Goal: Find contact information: Find contact information

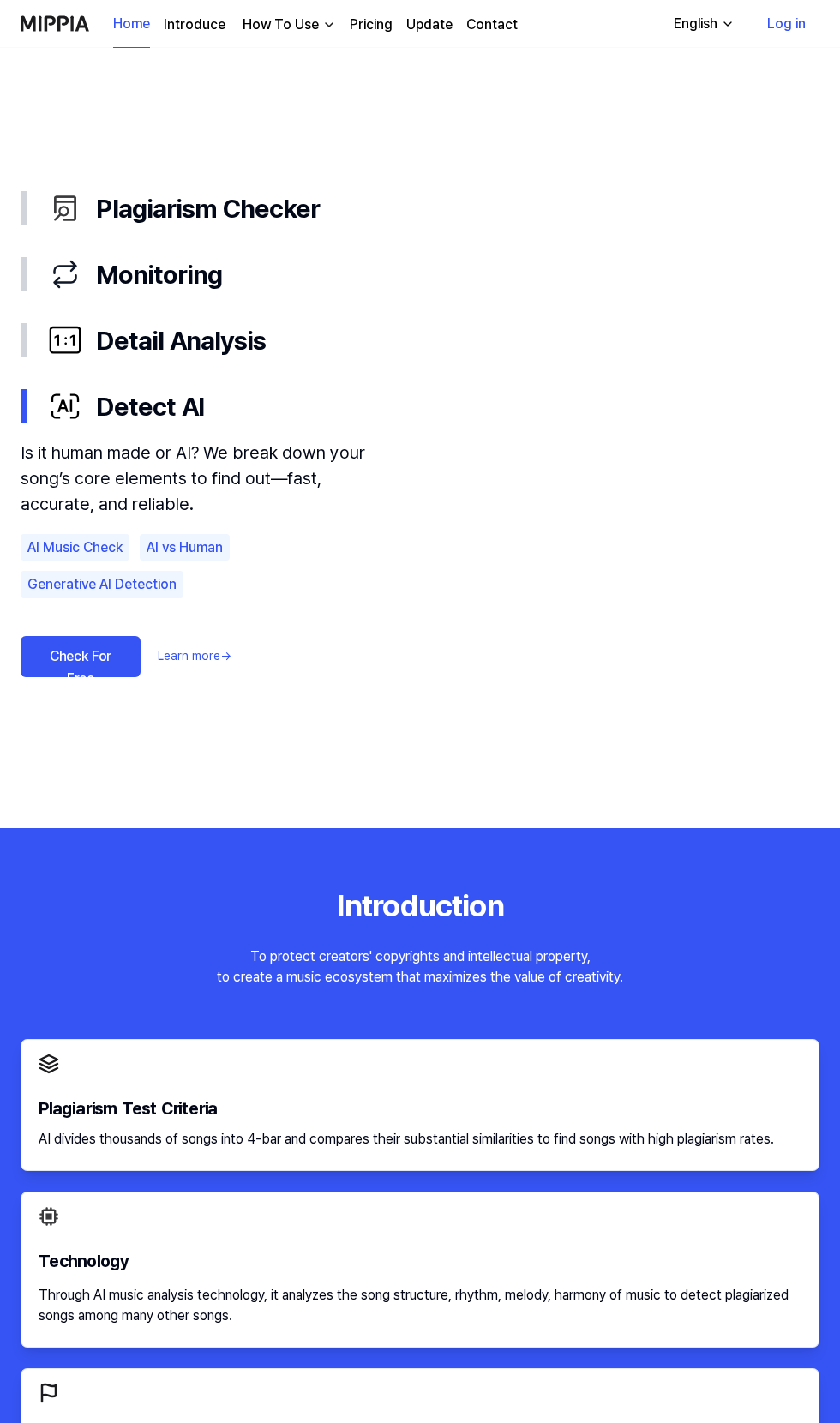
scroll to position [930, 0]
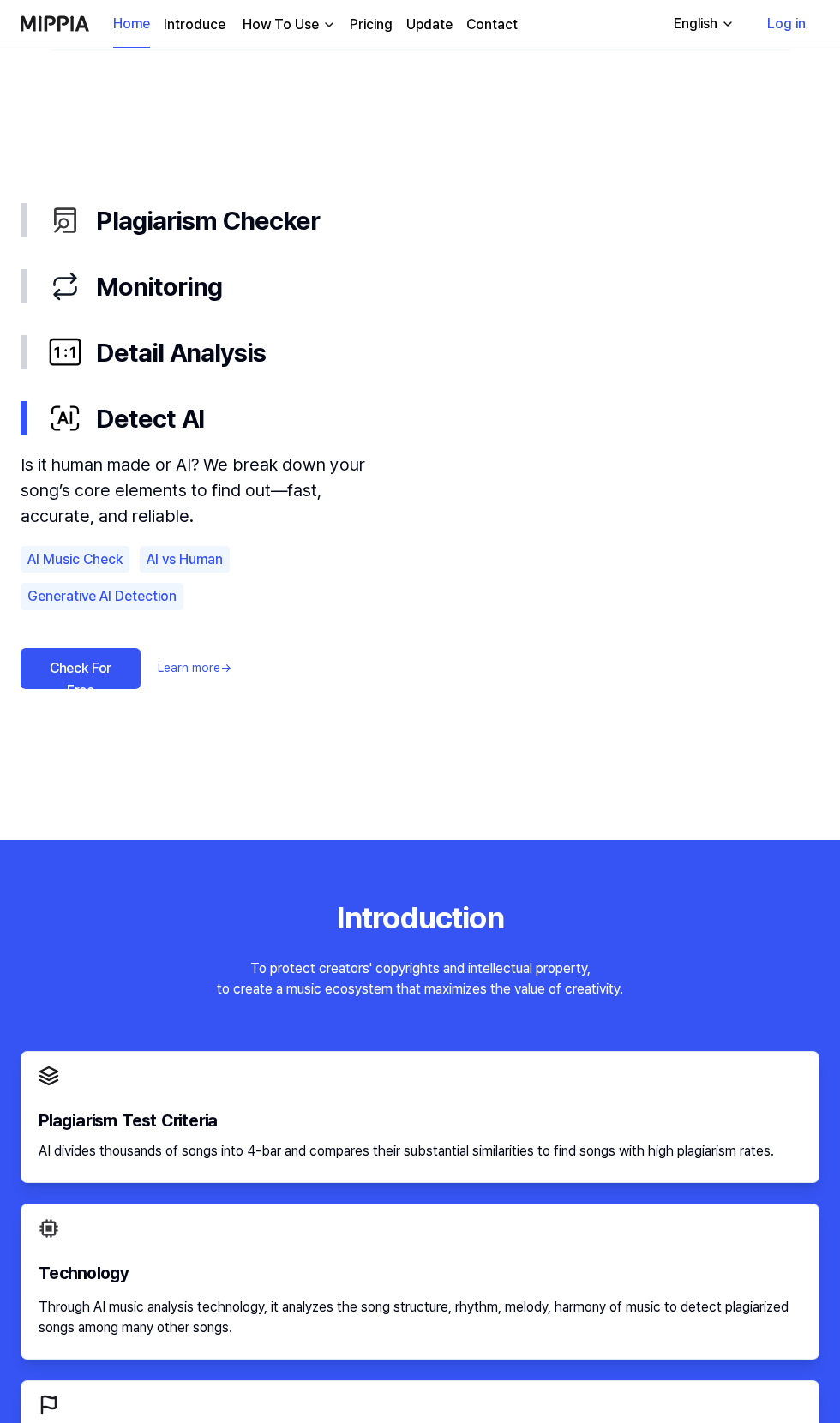
click at [650, 585] on video at bounding box center [614, 522] width 411 height 275
click at [623, 542] on video at bounding box center [614, 522] width 411 height 275
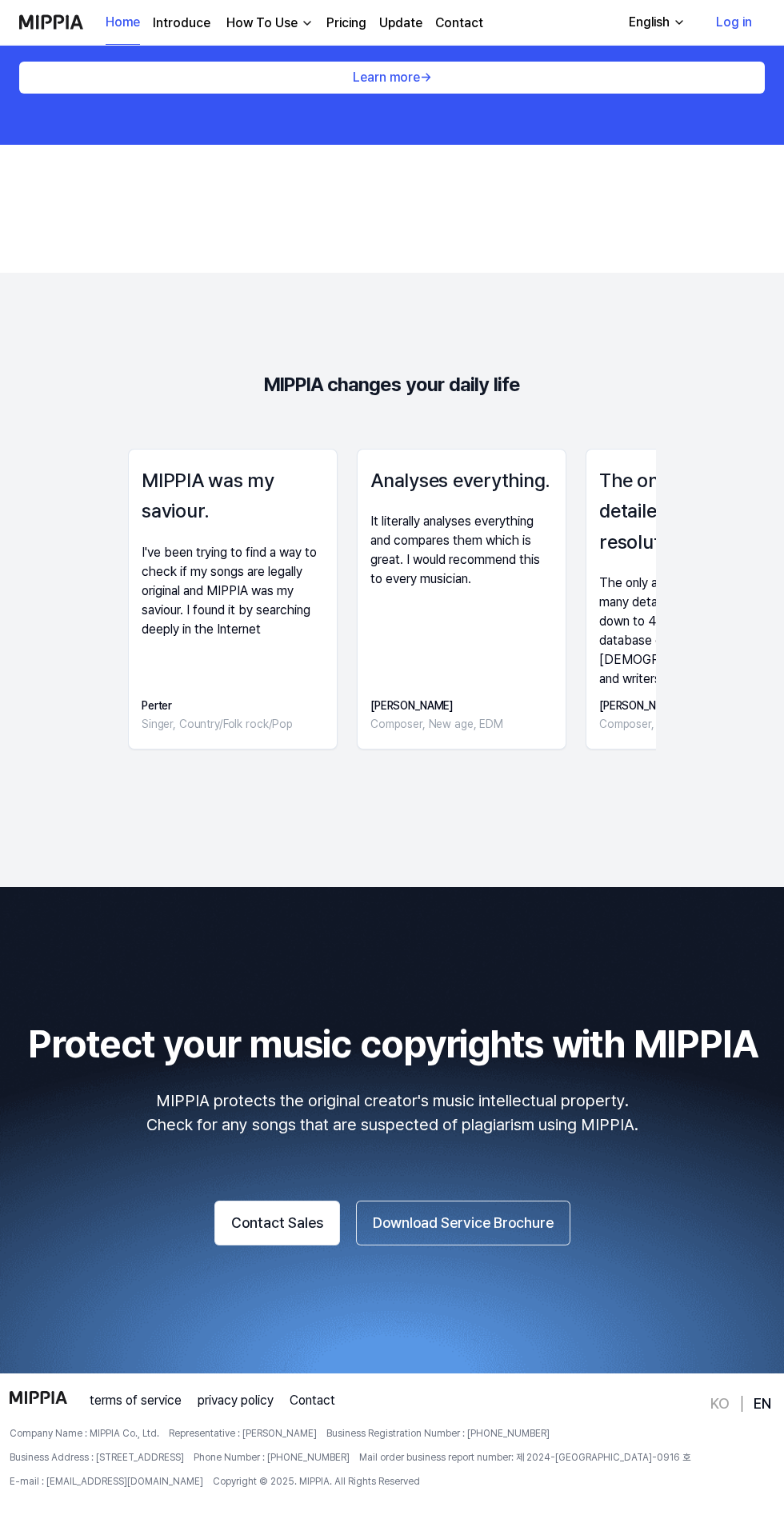
scroll to position [2319, 0]
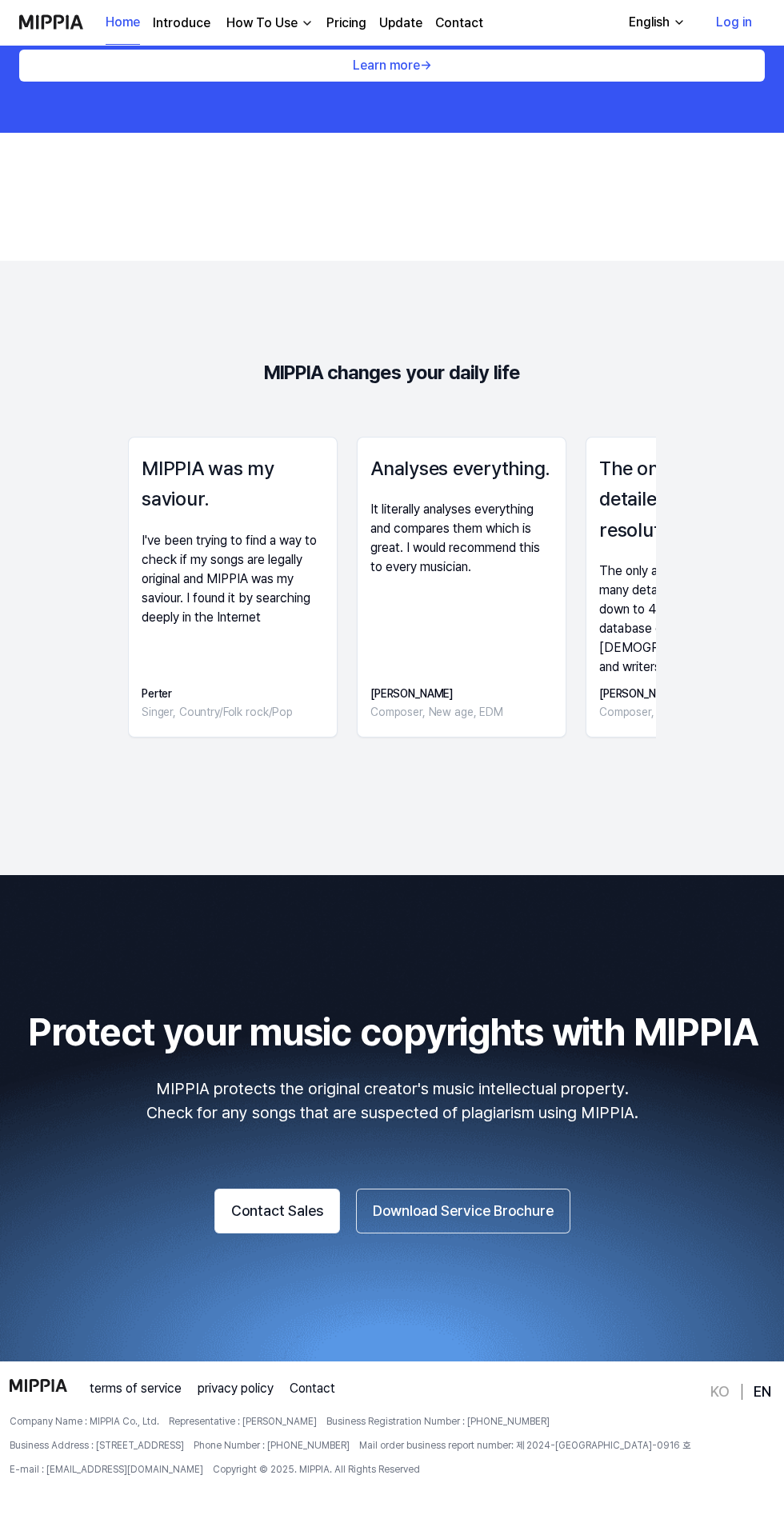
click at [290, 1234] on button "Contact Sales" at bounding box center [277, 1211] width 126 height 45
click at [519, 1234] on button "Download Service Brochure" at bounding box center [463, 1211] width 214 height 45
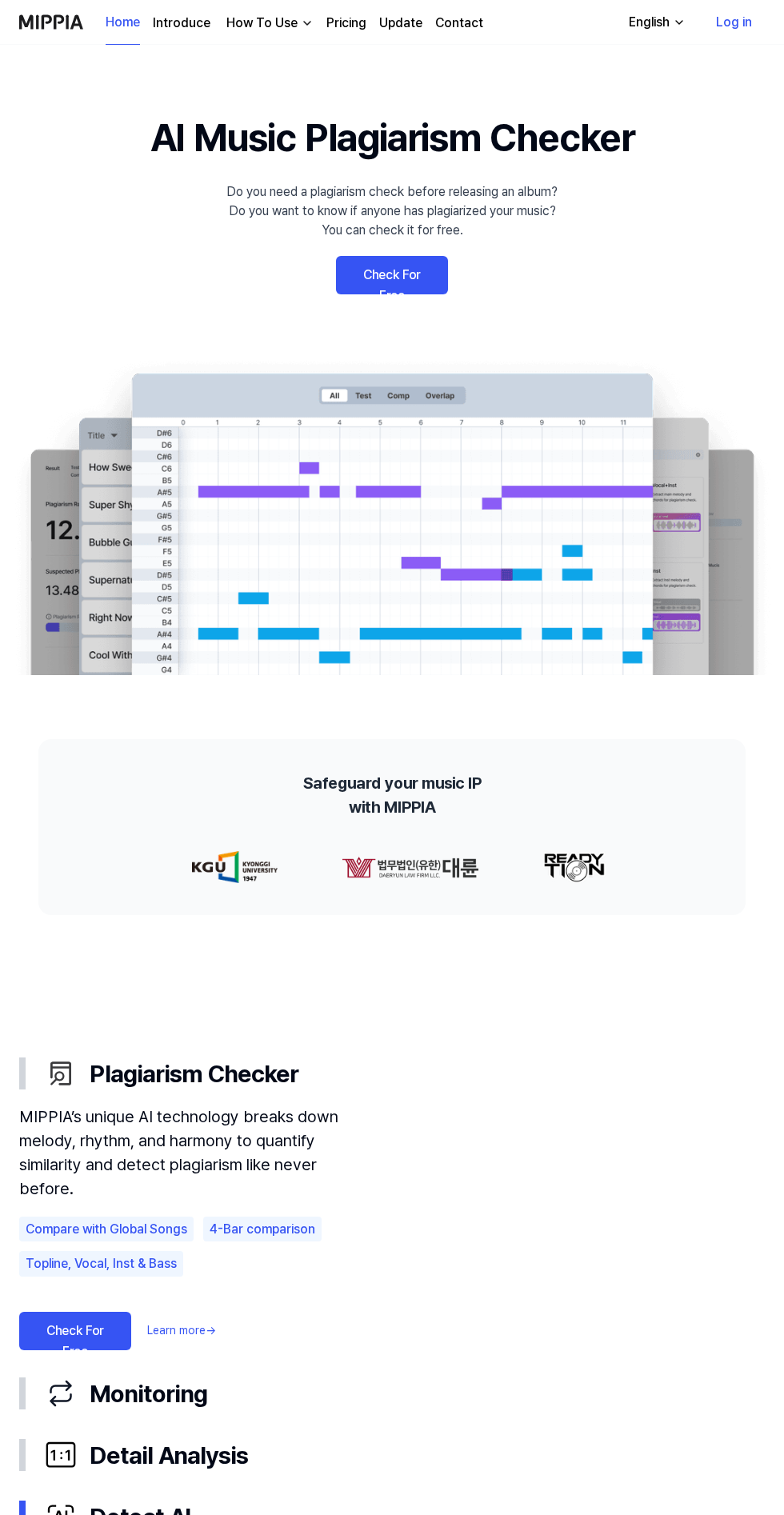
scroll to position [2295, 0]
